Goal: Task Accomplishment & Management: Complete application form

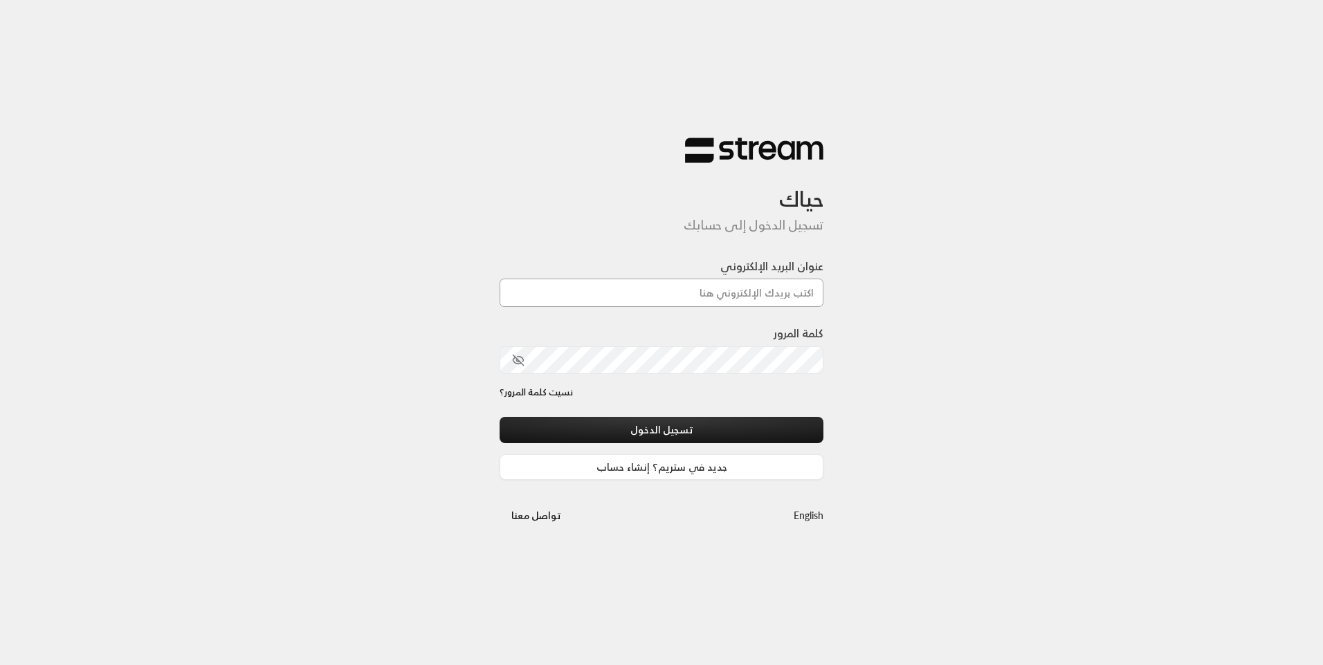
click at [785, 283] on input "عنوان البريد الإلكتروني" at bounding box center [661, 293] width 324 height 28
type input "[EMAIL_ADDRESS][DOMAIN_NAME]"
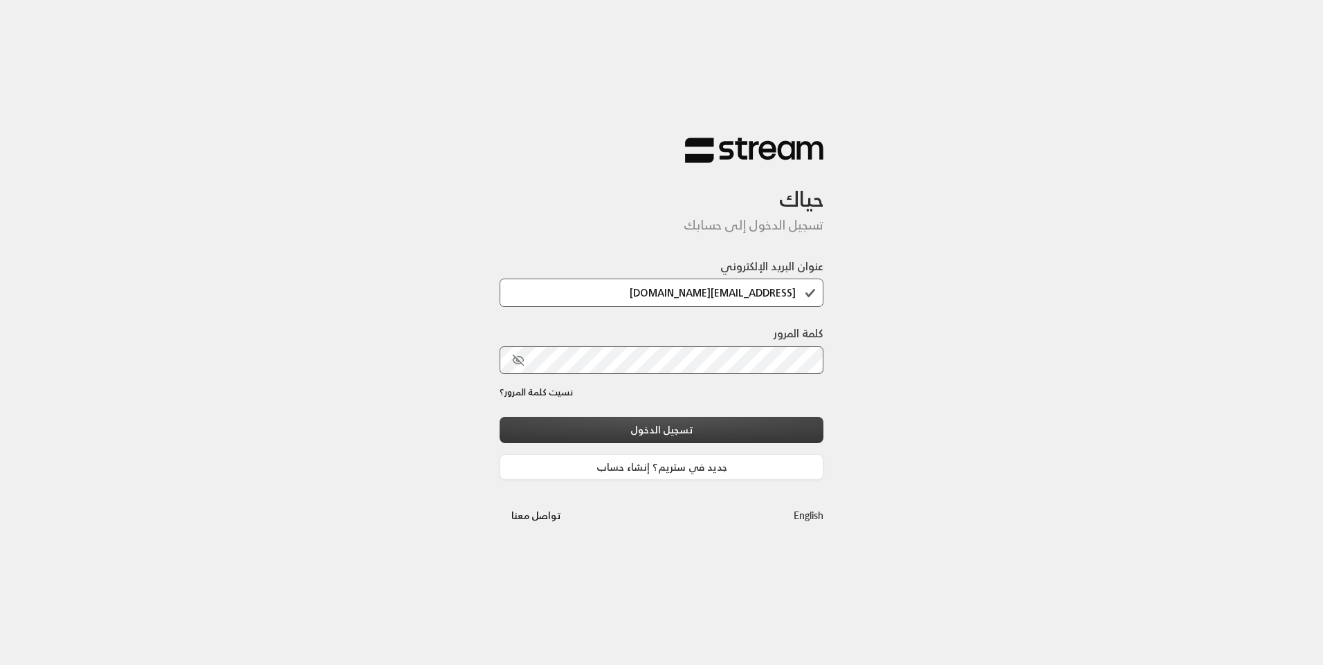
click at [748, 425] on button "تسجيل الدخول" at bounding box center [661, 430] width 324 height 26
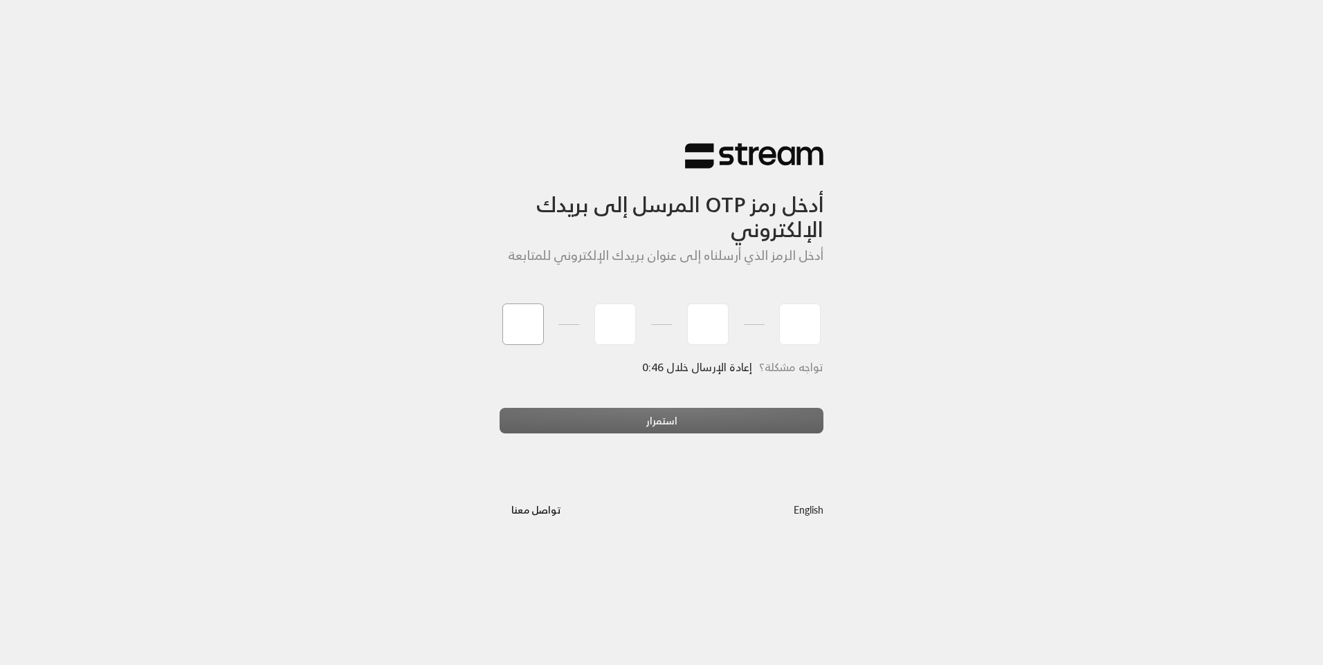
type input "8"
type input "0"
type input "7"
type input "2"
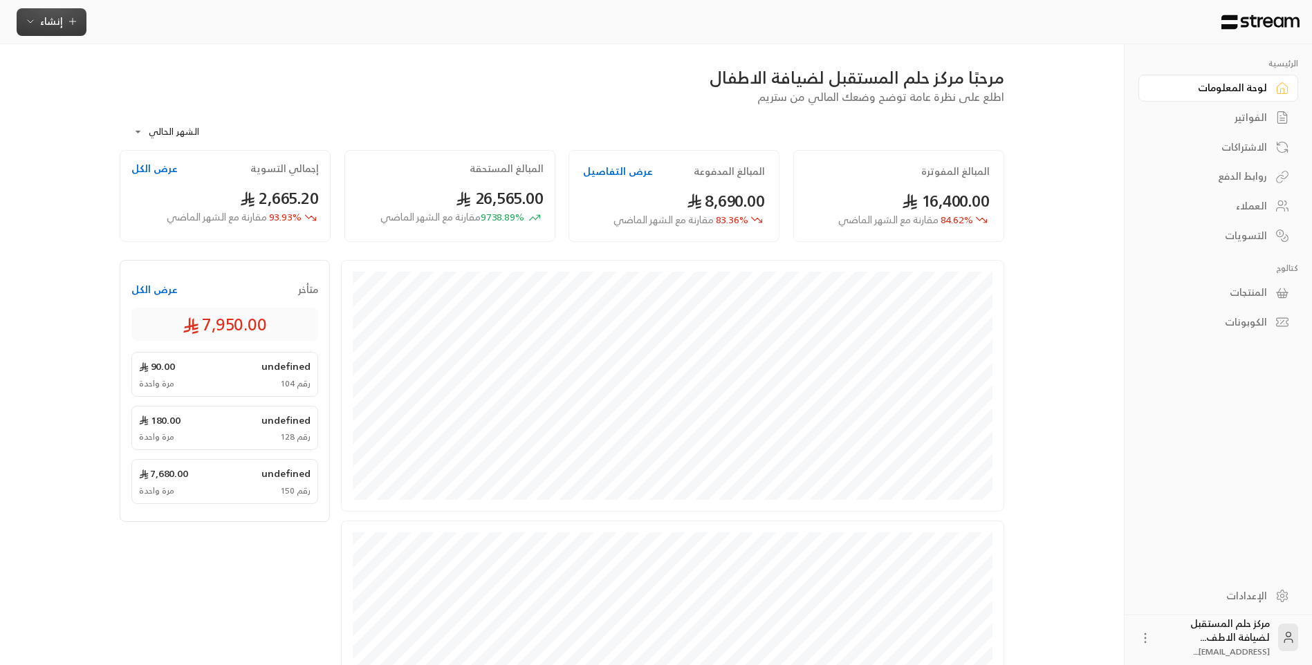
click at [19, 25] on button "إنشاء" at bounding box center [52, 22] width 70 height 28
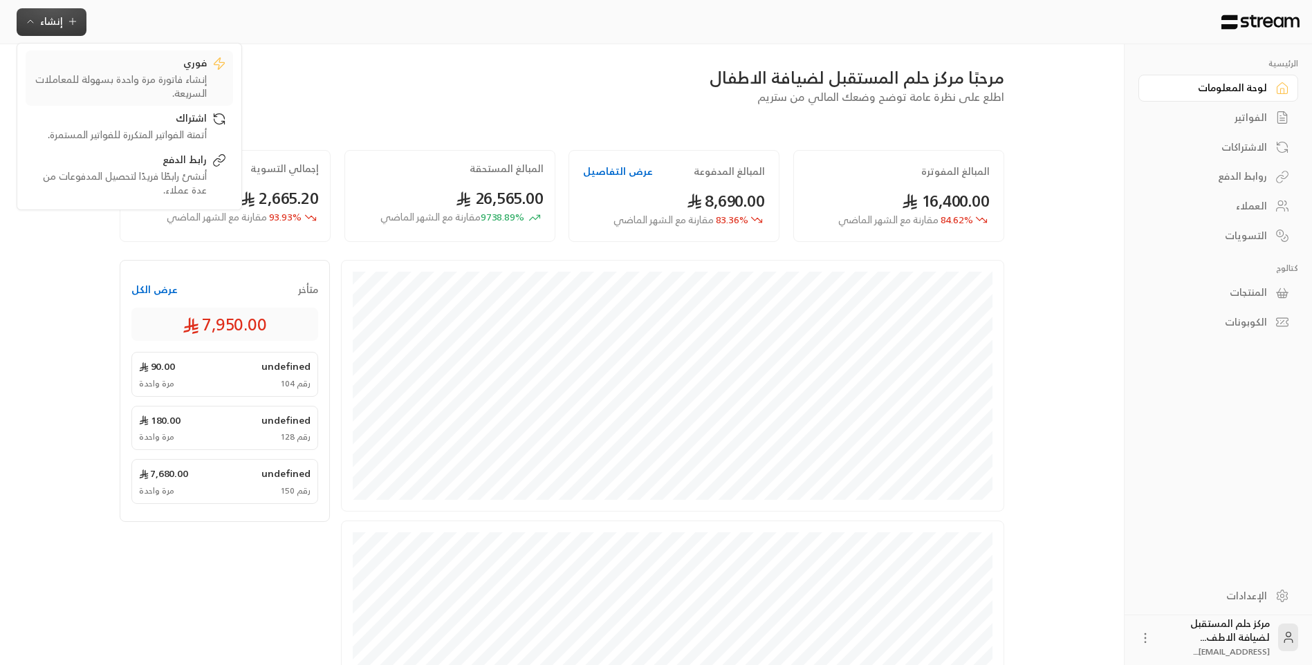
click at [66, 56] on div "فوري" at bounding box center [120, 64] width 174 height 17
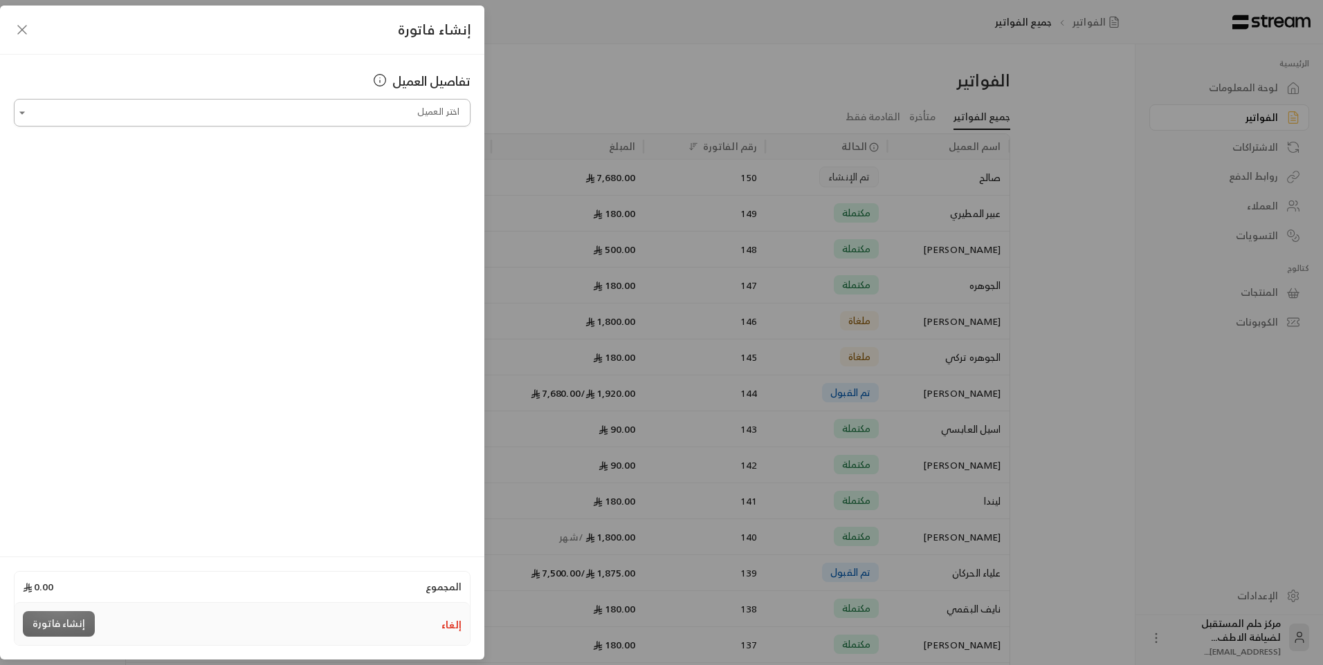
click at [246, 126] on div "اختر العميل" at bounding box center [242, 113] width 457 height 28
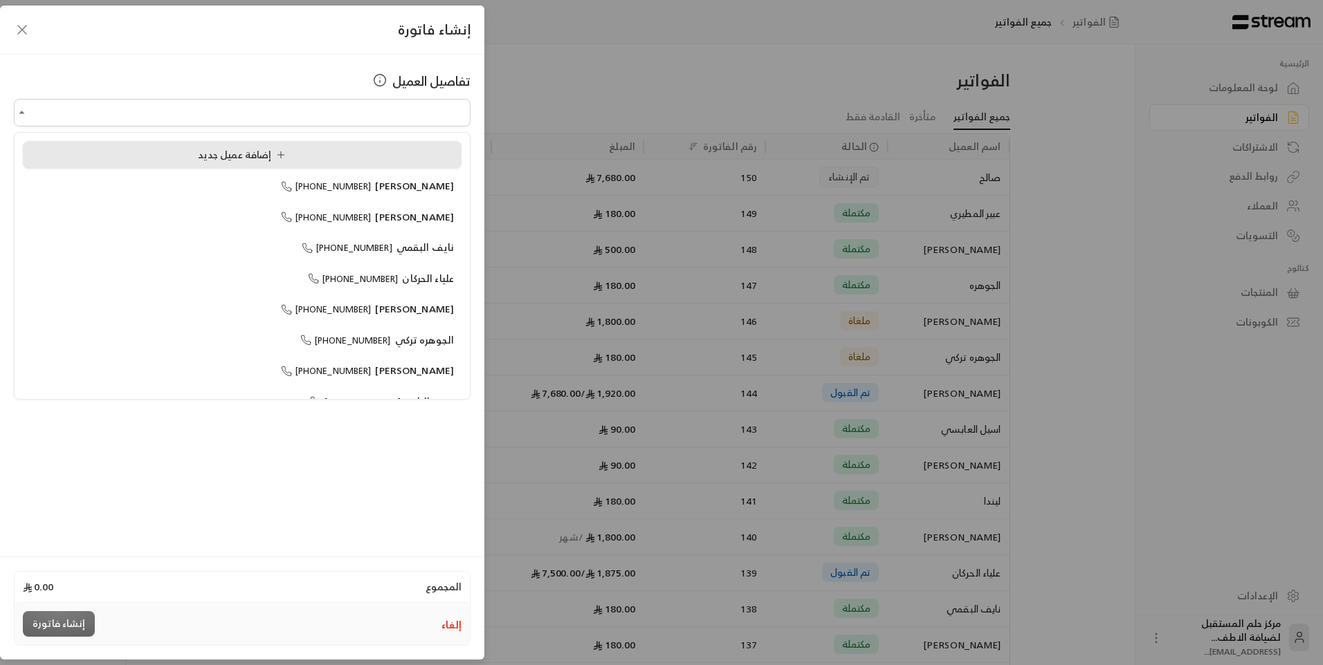
click at [244, 150] on span "إضافة عميل جديد" at bounding box center [244, 154] width 93 height 17
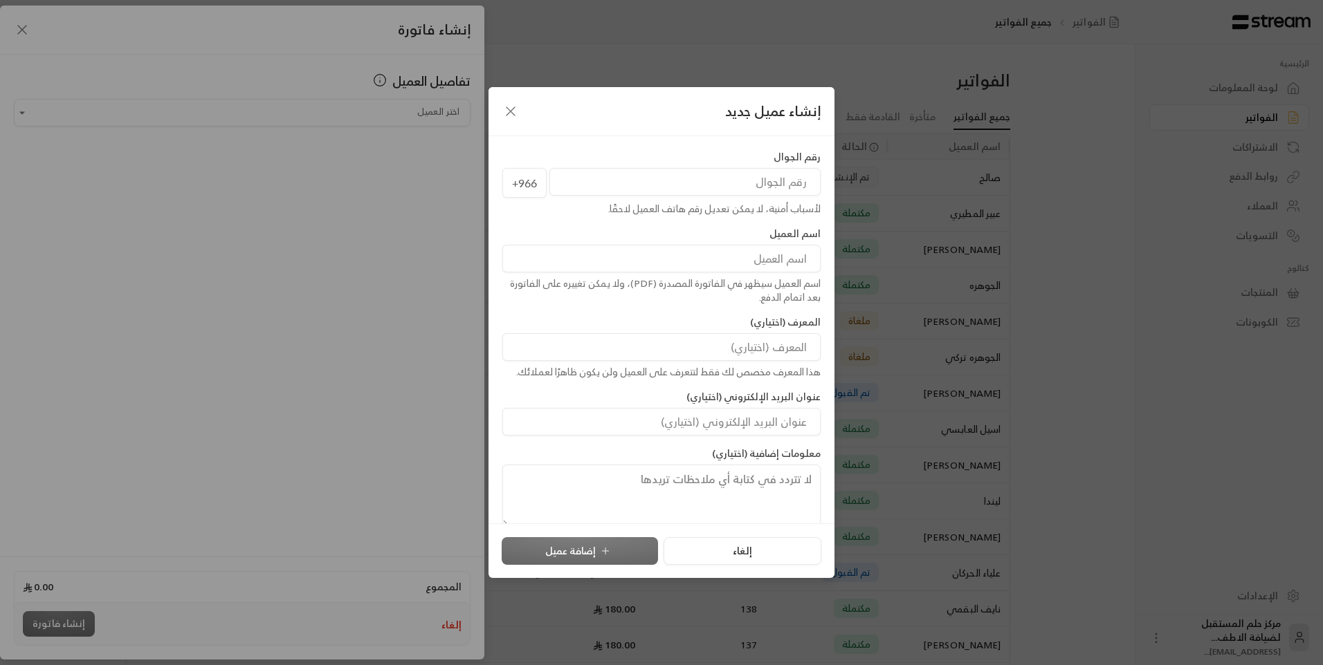
click at [621, 194] on input "tel" at bounding box center [684, 182] width 271 height 28
type input "535577392"
click at [726, 265] on input at bounding box center [661, 259] width 318 height 28
type input "[PERSON_NAME]"
click at [598, 556] on button "إضافة عميل" at bounding box center [580, 552] width 156 height 28
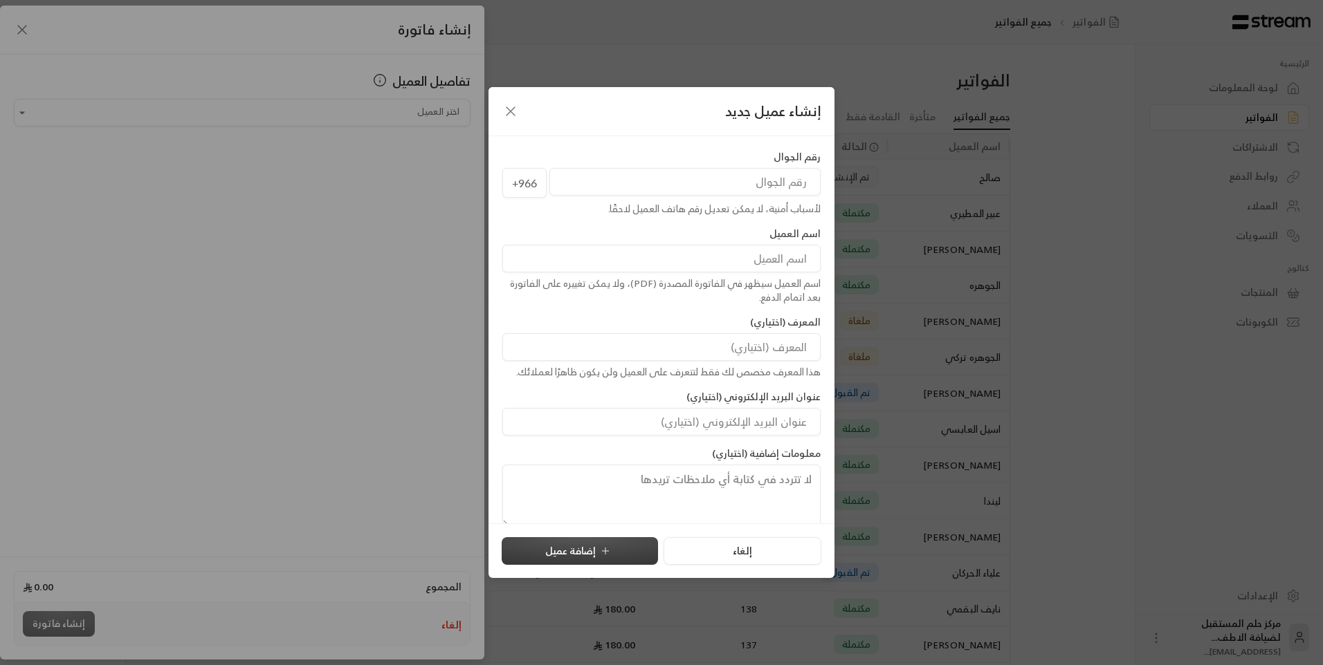
type input "**********"
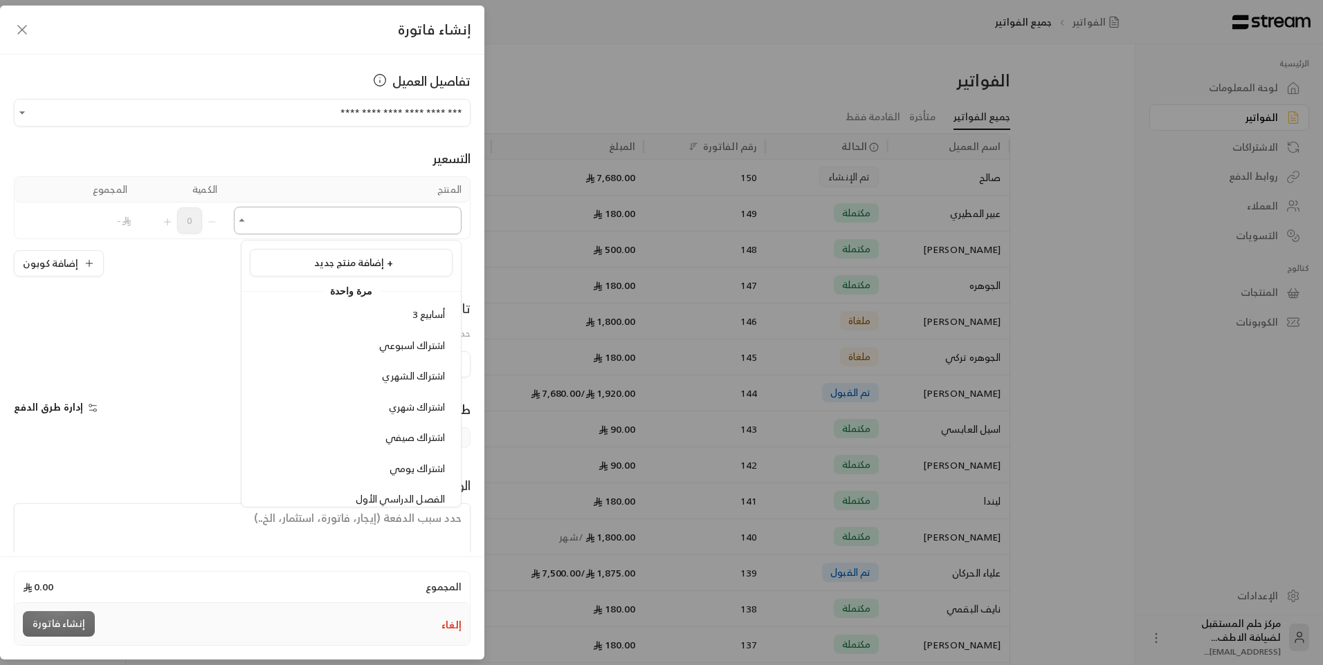
click at [320, 229] on input "اختر العميل" at bounding box center [348, 221] width 228 height 24
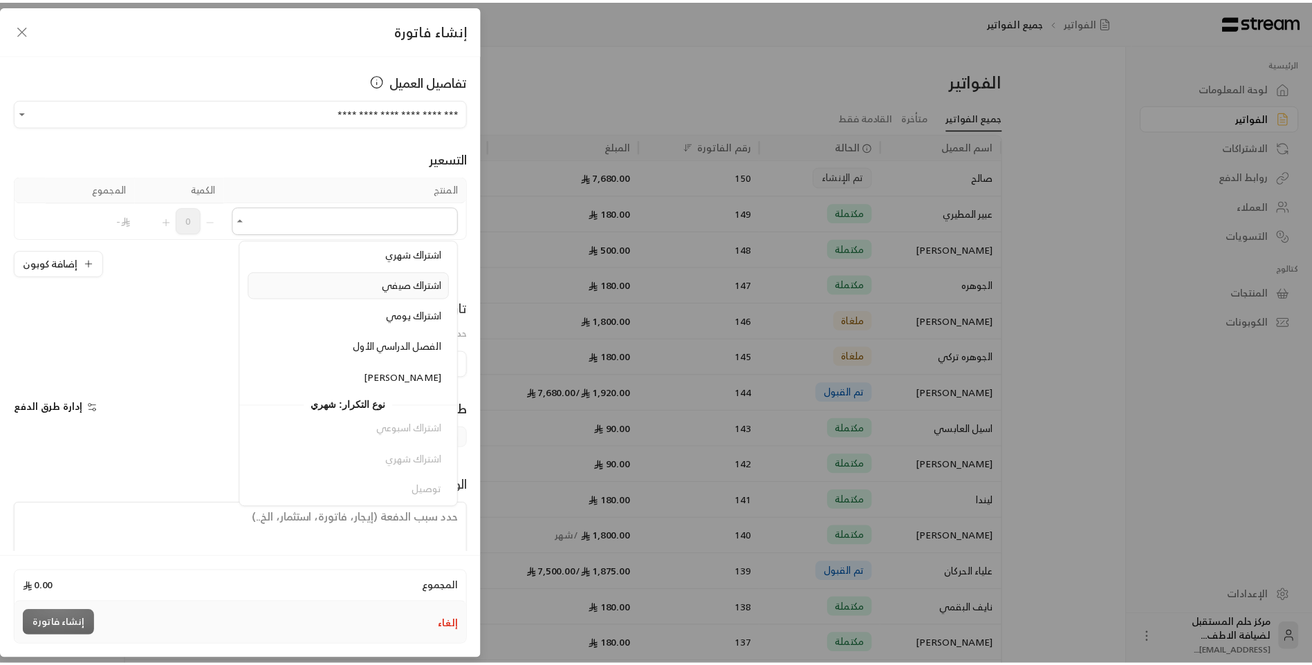
scroll to position [156, 0]
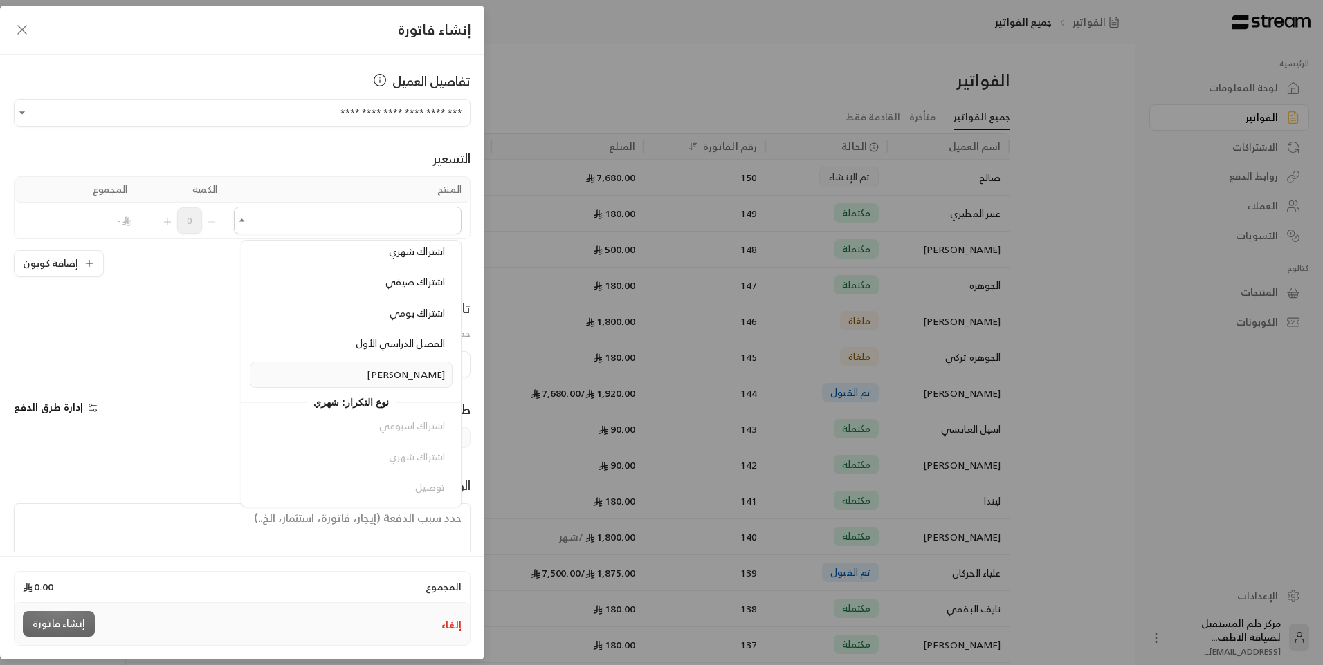
click at [383, 371] on div "زي مدرسي" at bounding box center [350, 375] width 187 height 15
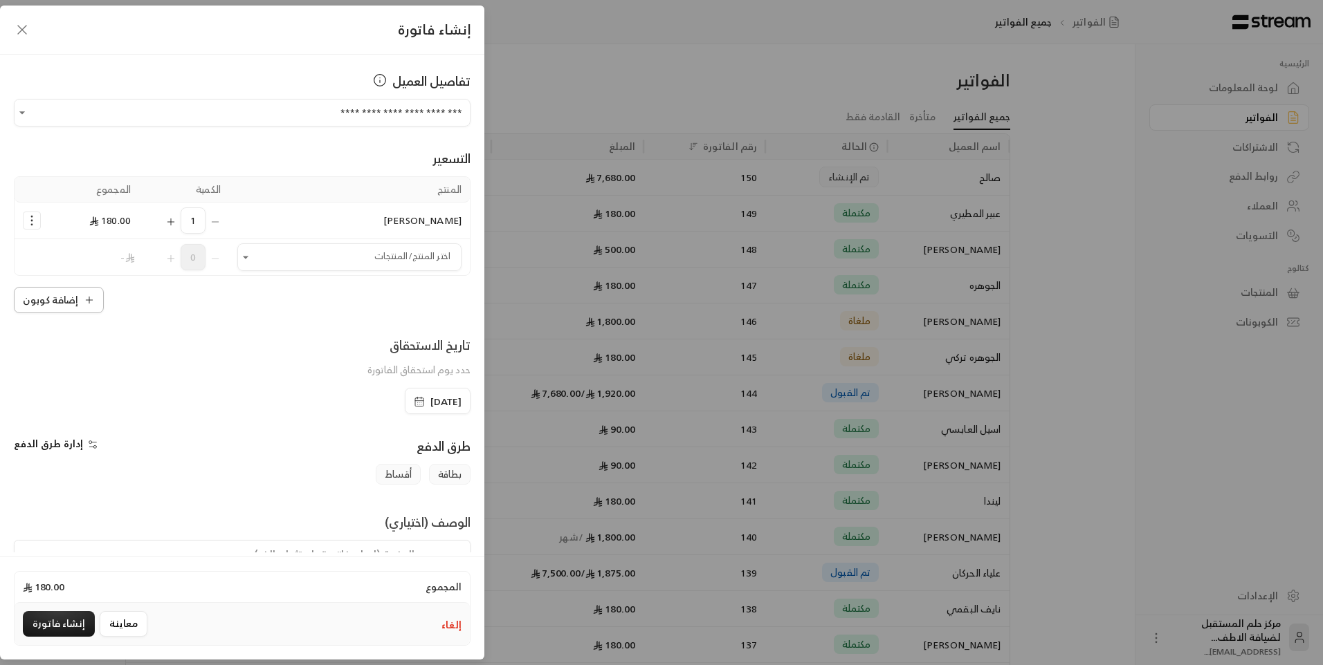
click at [100, 296] on button "إضافة كوبون" at bounding box center [59, 300] width 90 height 26
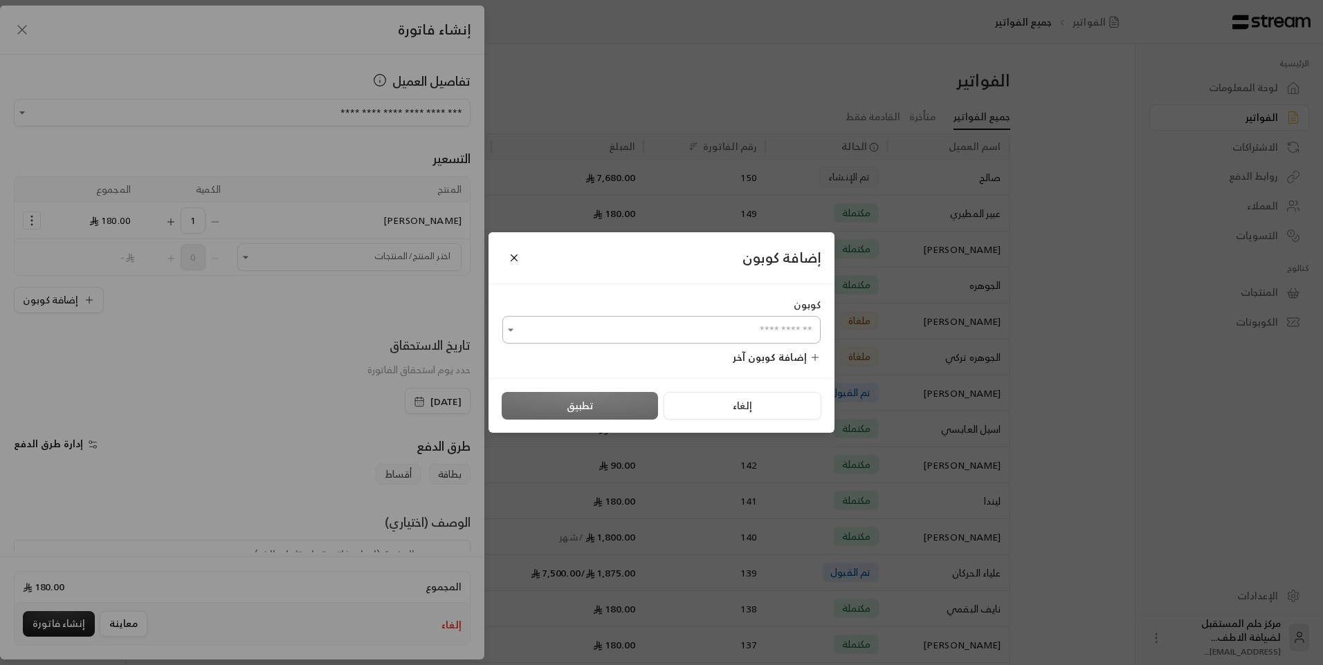
click at [678, 331] on input "اختر العميل" at bounding box center [661, 330] width 318 height 24
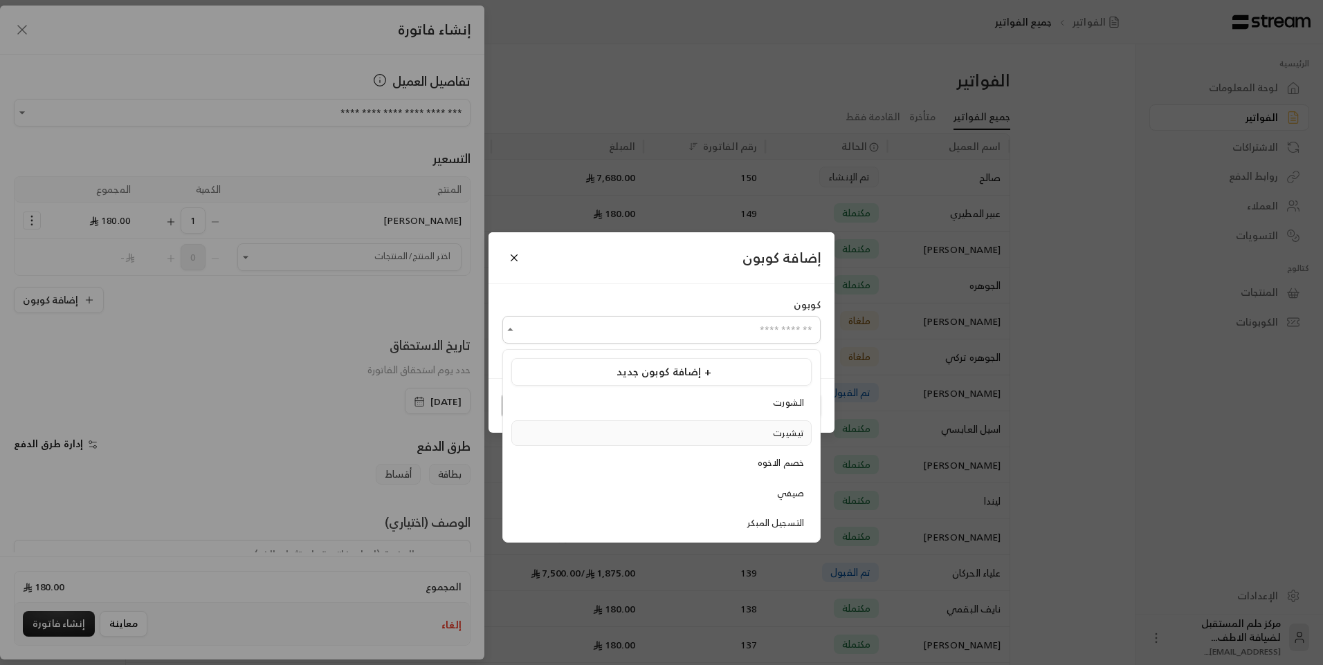
click at [686, 441] on li "تيشيرت" at bounding box center [661, 434] width 300 height 26
type input "******"
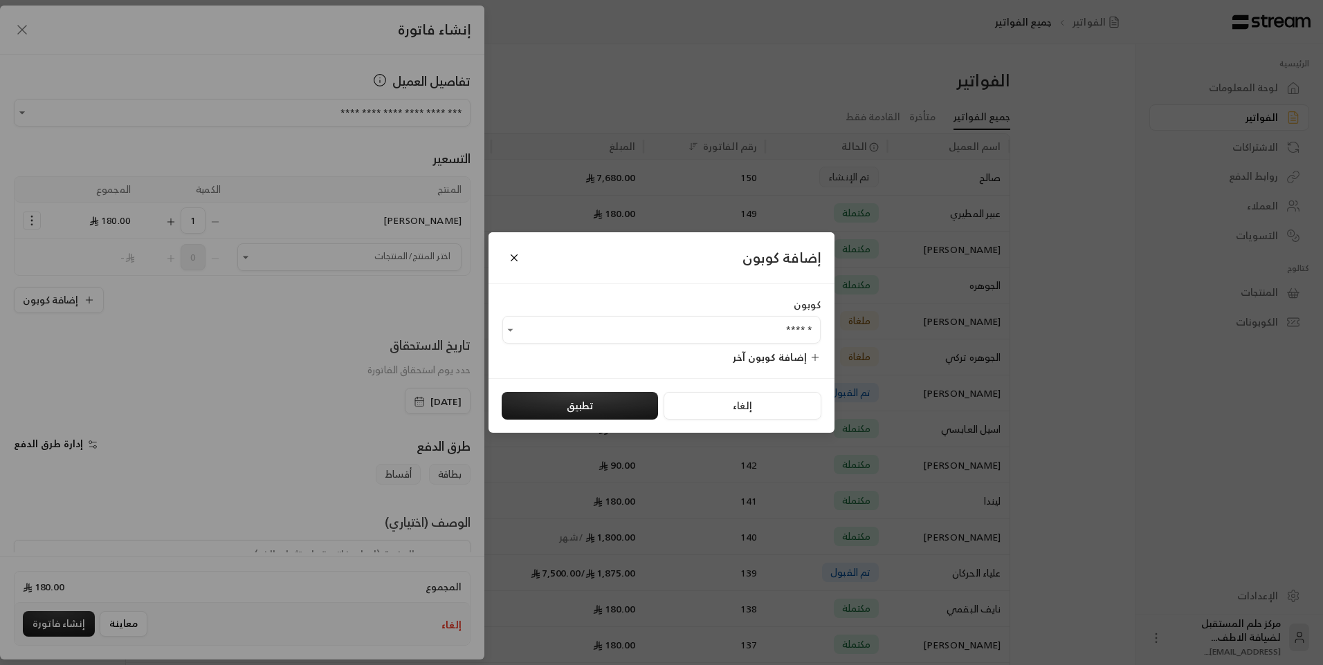
click at [583, 428] on div "إلغاء تطبيق" at bounding box center [661, 405] width 346 height 55
click at [583, 415] on button "تطبيق" at bounding box center [580, 406] width 156 height 28
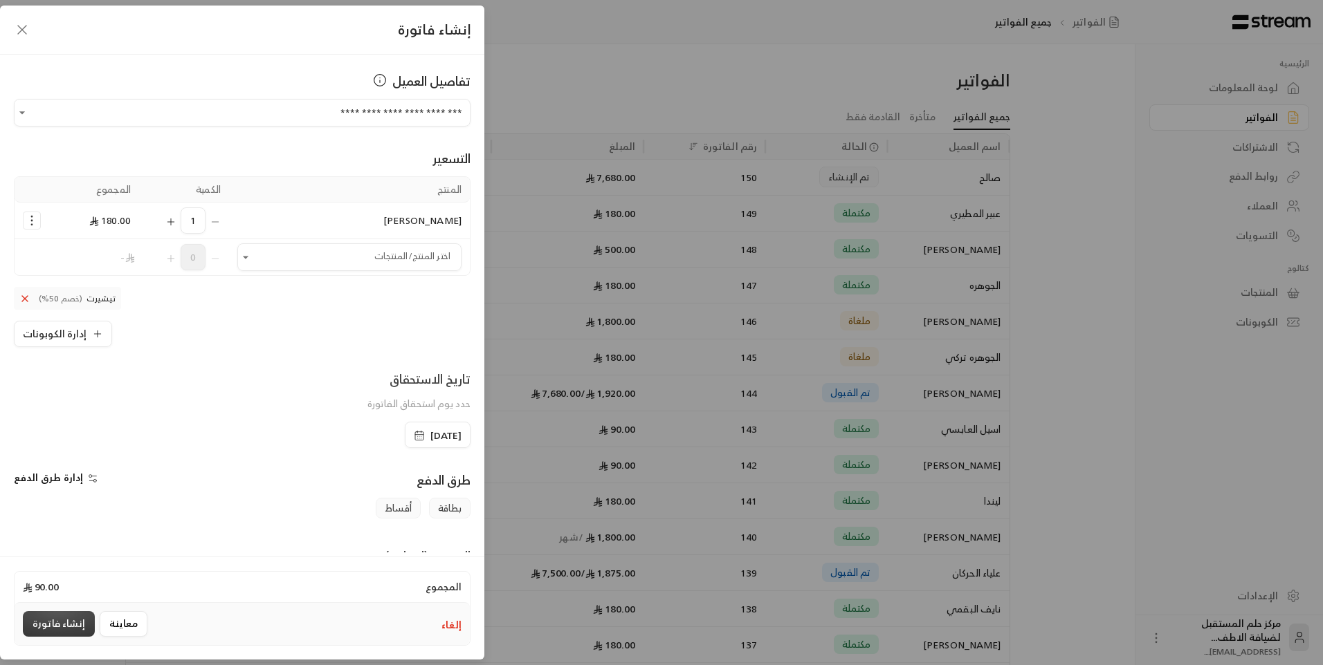
click at [78, 621] on button "إنشاء فاتورة" at bounding box center [59, 625] width 72 height 26
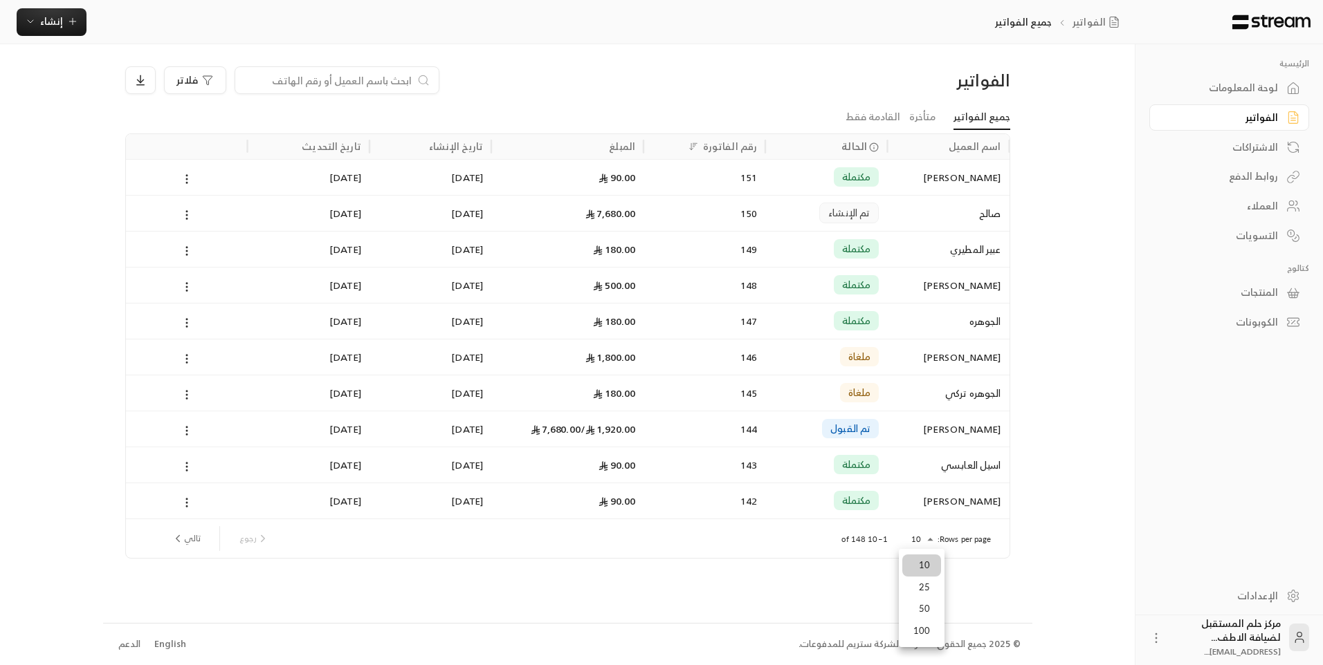
click at [937, 540] on body "الرئيسية لوحة المعلومات الفواتير الاشتراكات روابط الدفع العملاء التسويات كتالوج…" at bounding box center [661, 332] width 1323 height 665
click at [919, 625] on li "100" at bounding box center [921, 632] width 39 height 22
